Goal: Task Accomplishment & Management: Complete application form

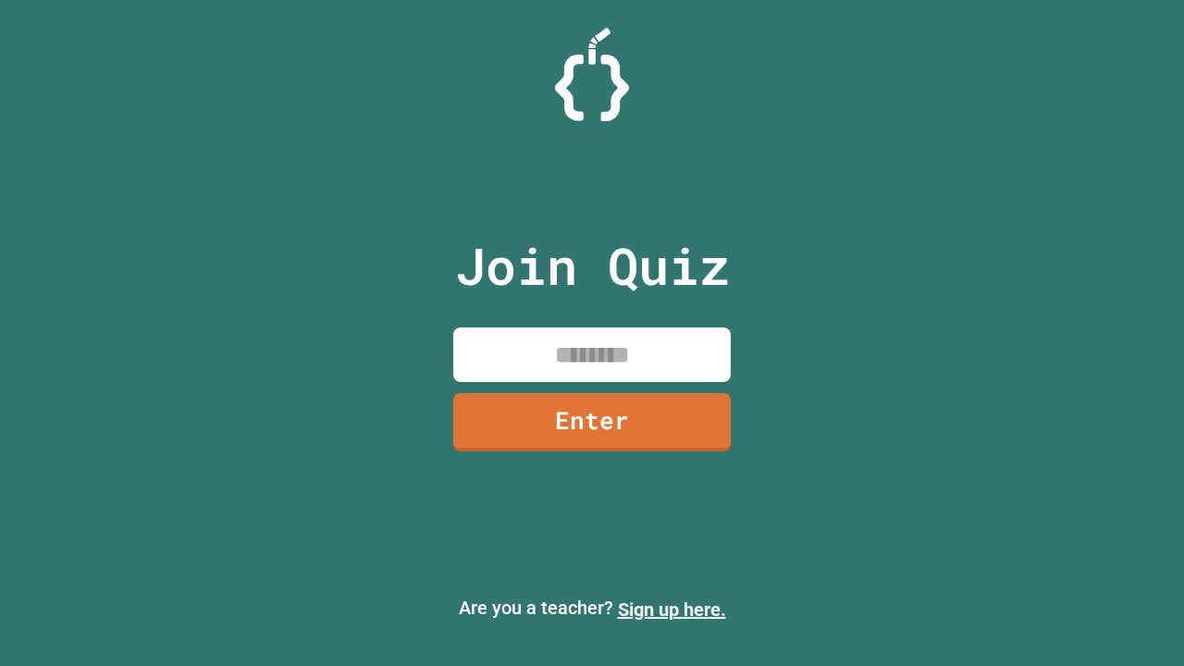
click at [671, 610] on link "Sign up here." at bounding box center [672, 609] width 108 height 22
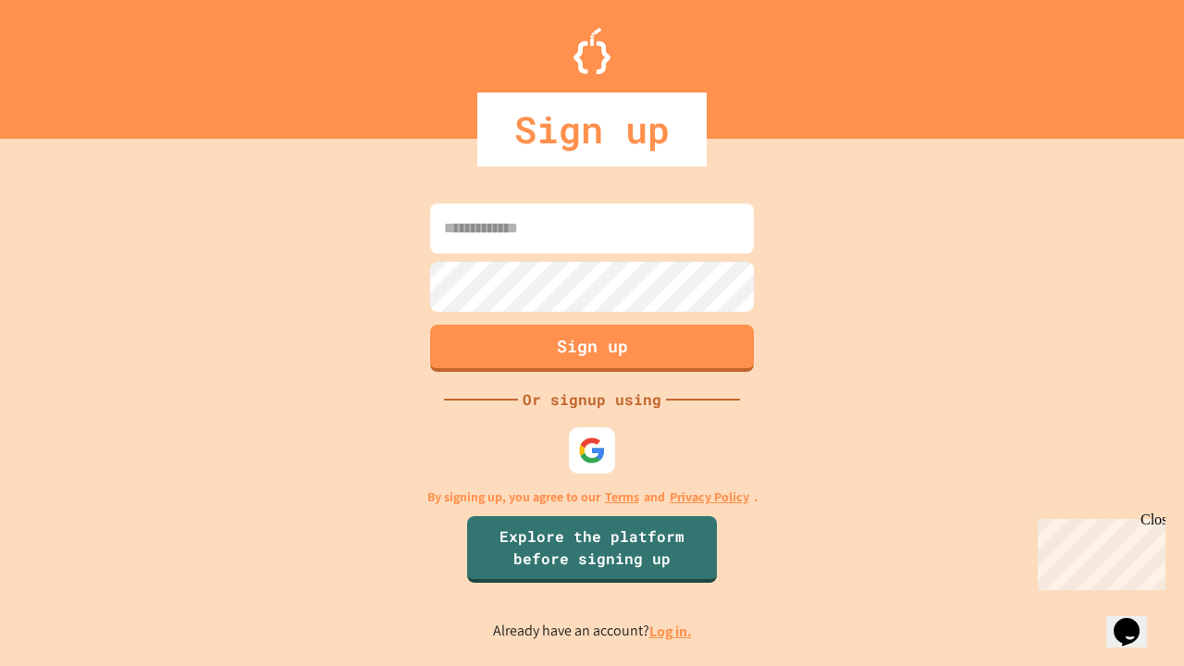
click at [671, 631] on link "Log in." at bounding box center [670, 631] width 43 height 19
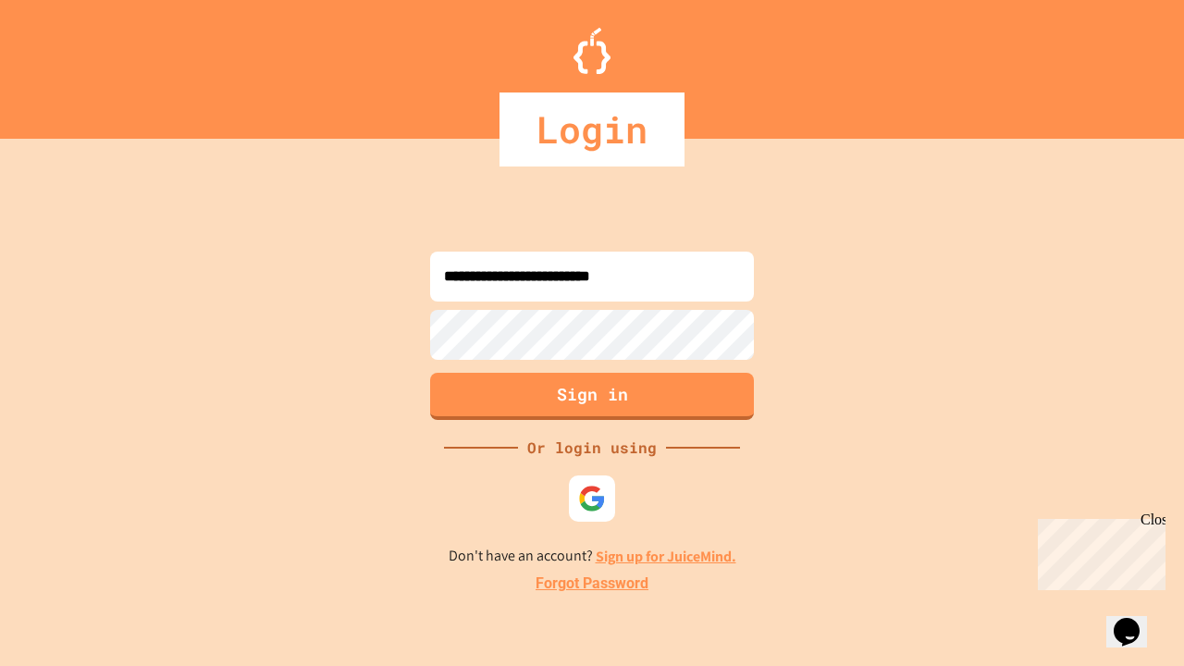
type input "**********"
